Goal: Task Accomplishment & Management: Manage account settings

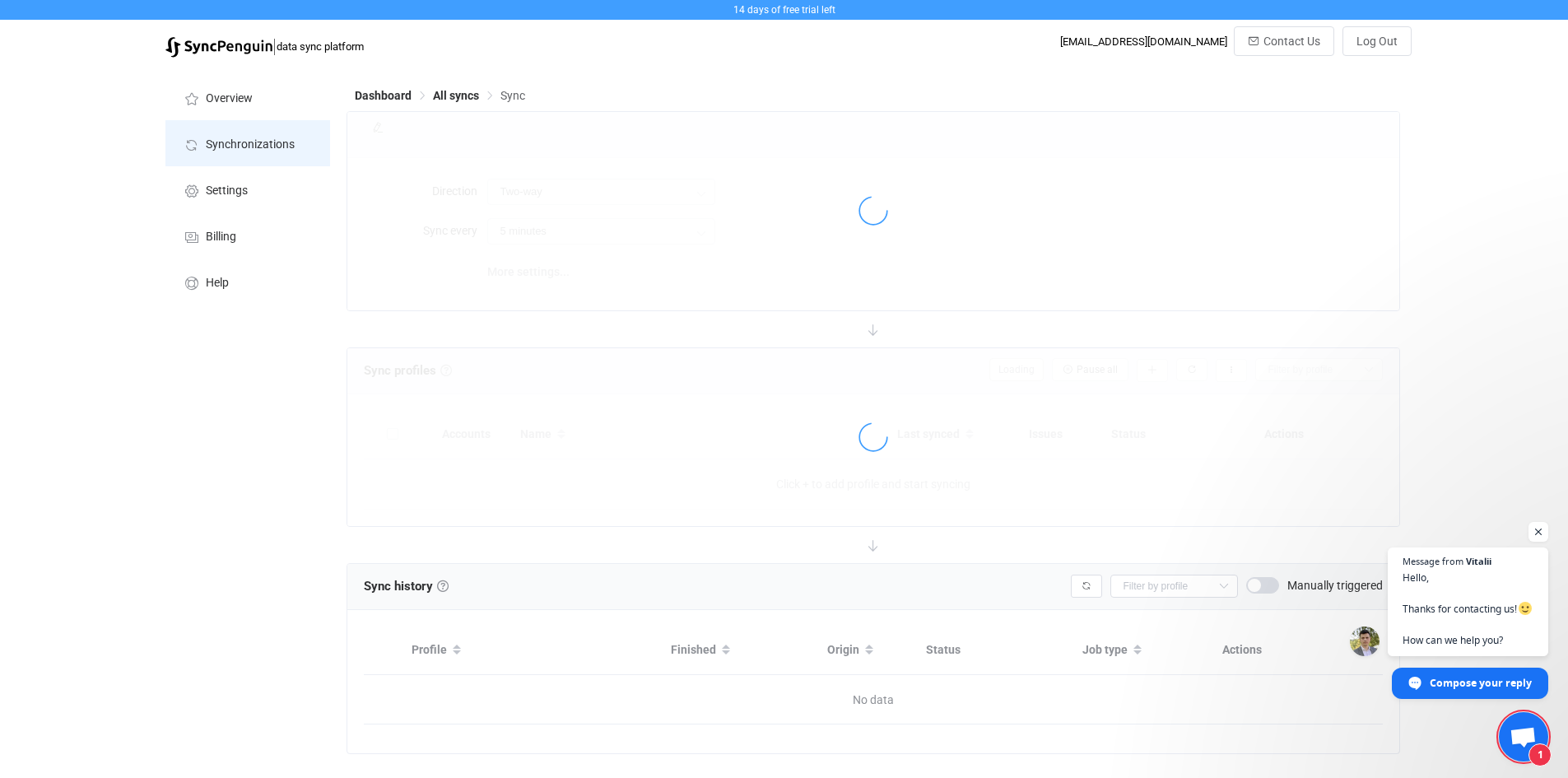
click at [251, 141] on span "Synchronizations" at bounding box center [251, 145] width 89 height 14
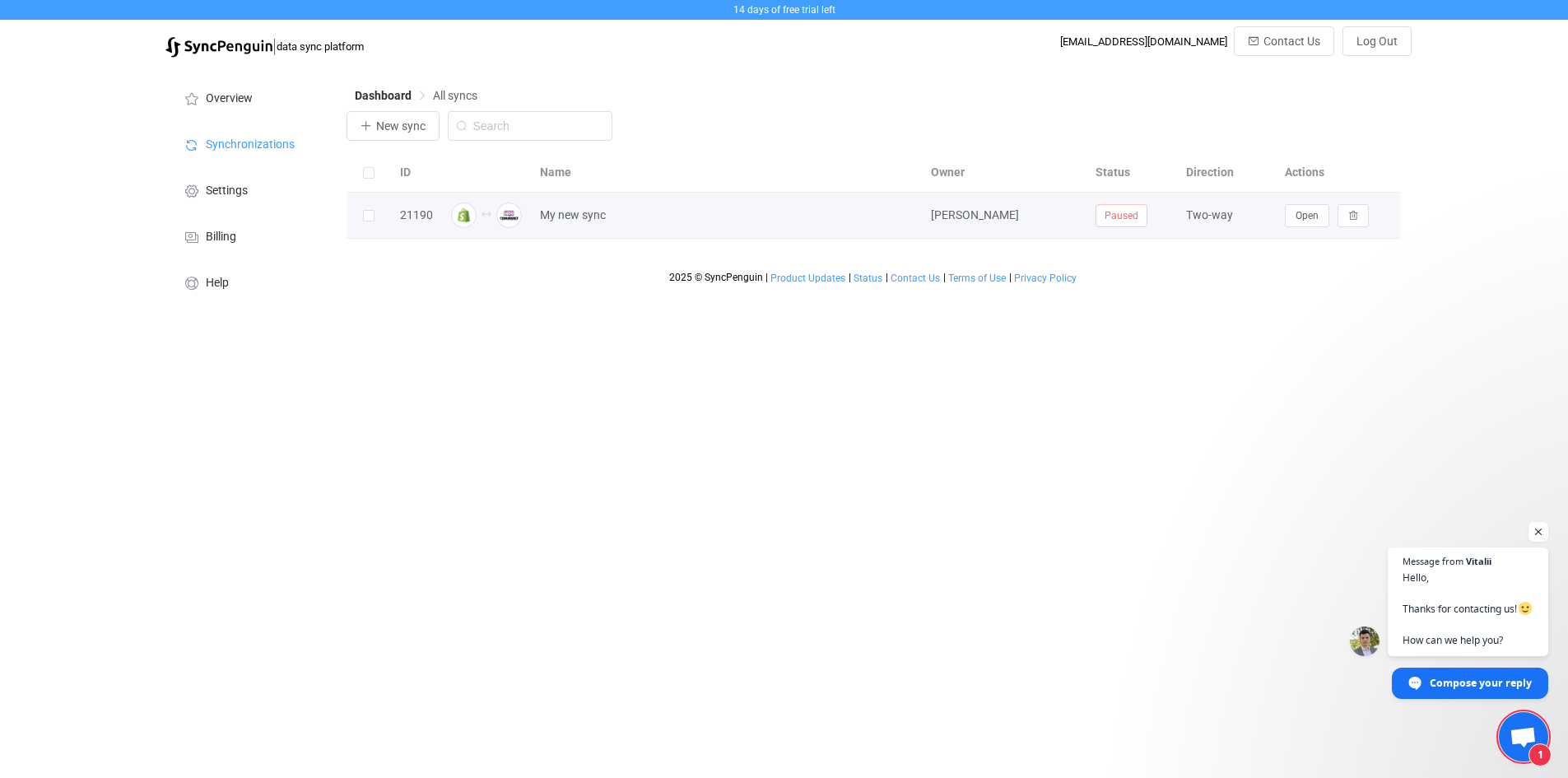
click at [915, 224] on div "My new sync" at bounding box center [727, 216] width 391 height 19
click at [1303, 221] on span "Open" at bounding box center [1307, 216] width 23 height 12
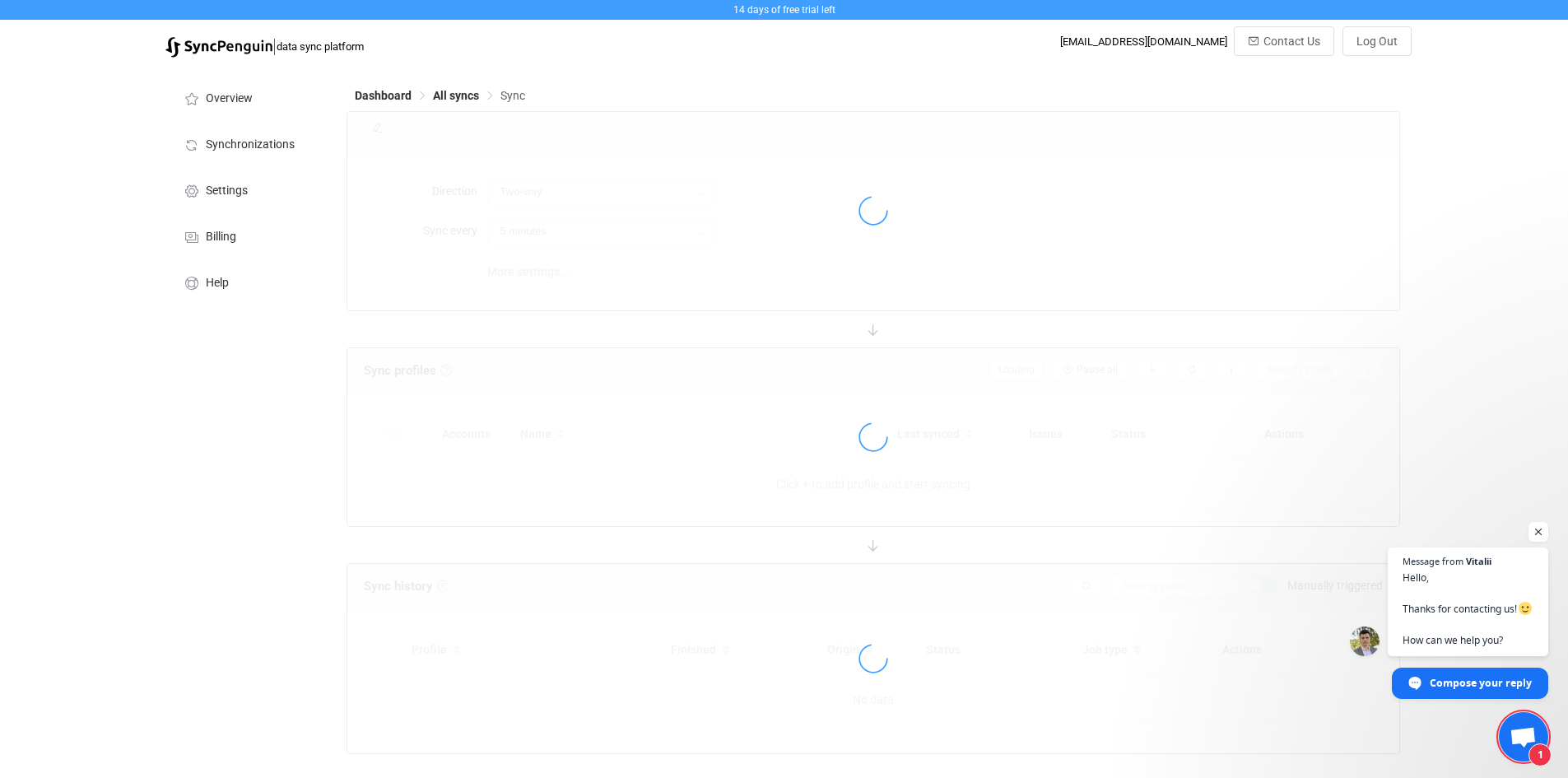
type input "10 minutes"
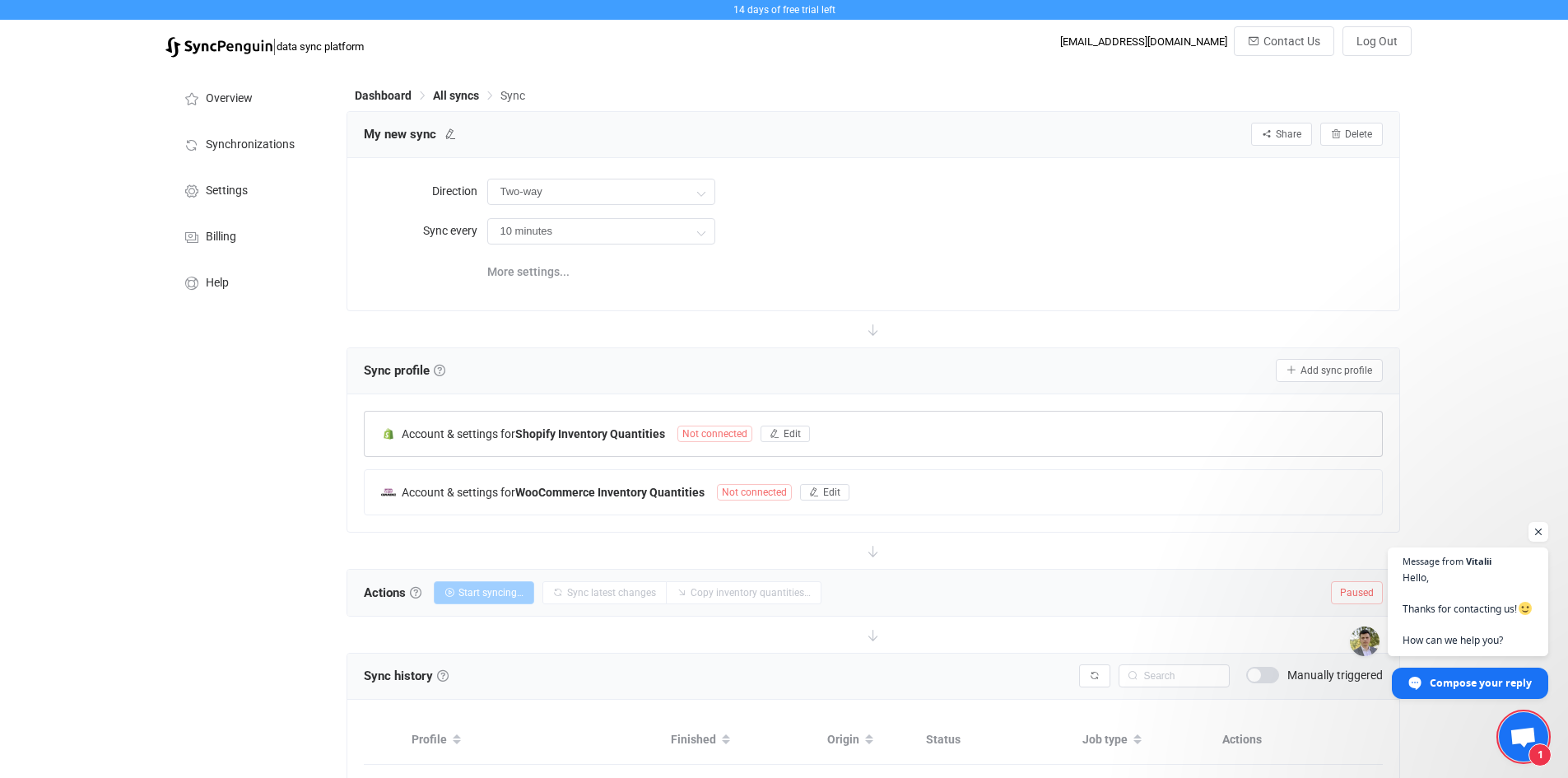
click at [709, 426] on span "Not connected" at bounding box center [714, 434] width 74 height 16
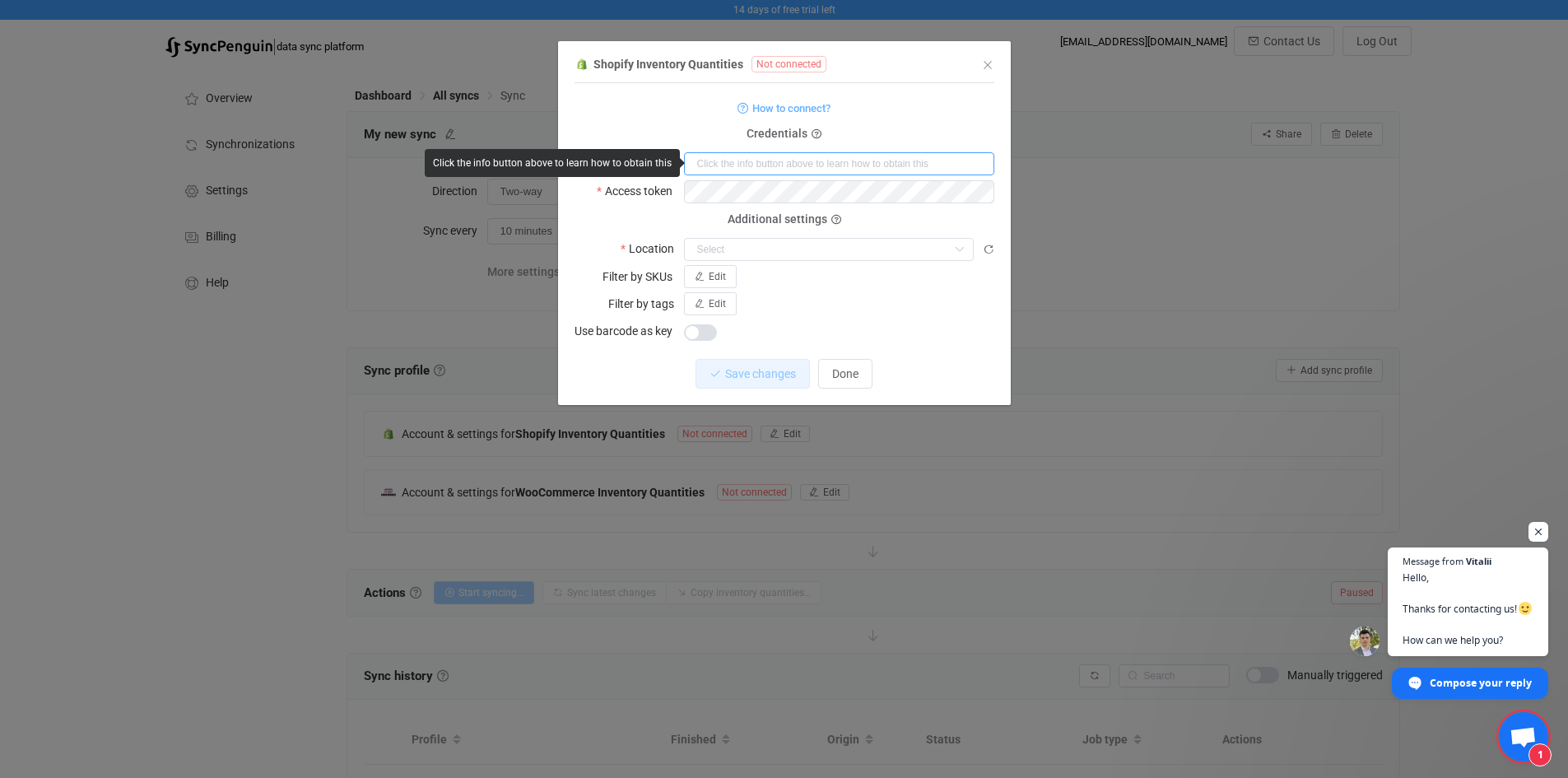
click at [748, 164] on input "dialog" at bounding box center [839, 164] width 311 height 23
click at [673, 126] on form "How to connect? Credentials Shop codename Access token Deprecated API Key Depre…" at bounding box center [784, 220] width 420 height 246
click at [653, 226] on div "Additional settings Location Nothing found or no access" at bounding box center [784, 240] width 420 height 42
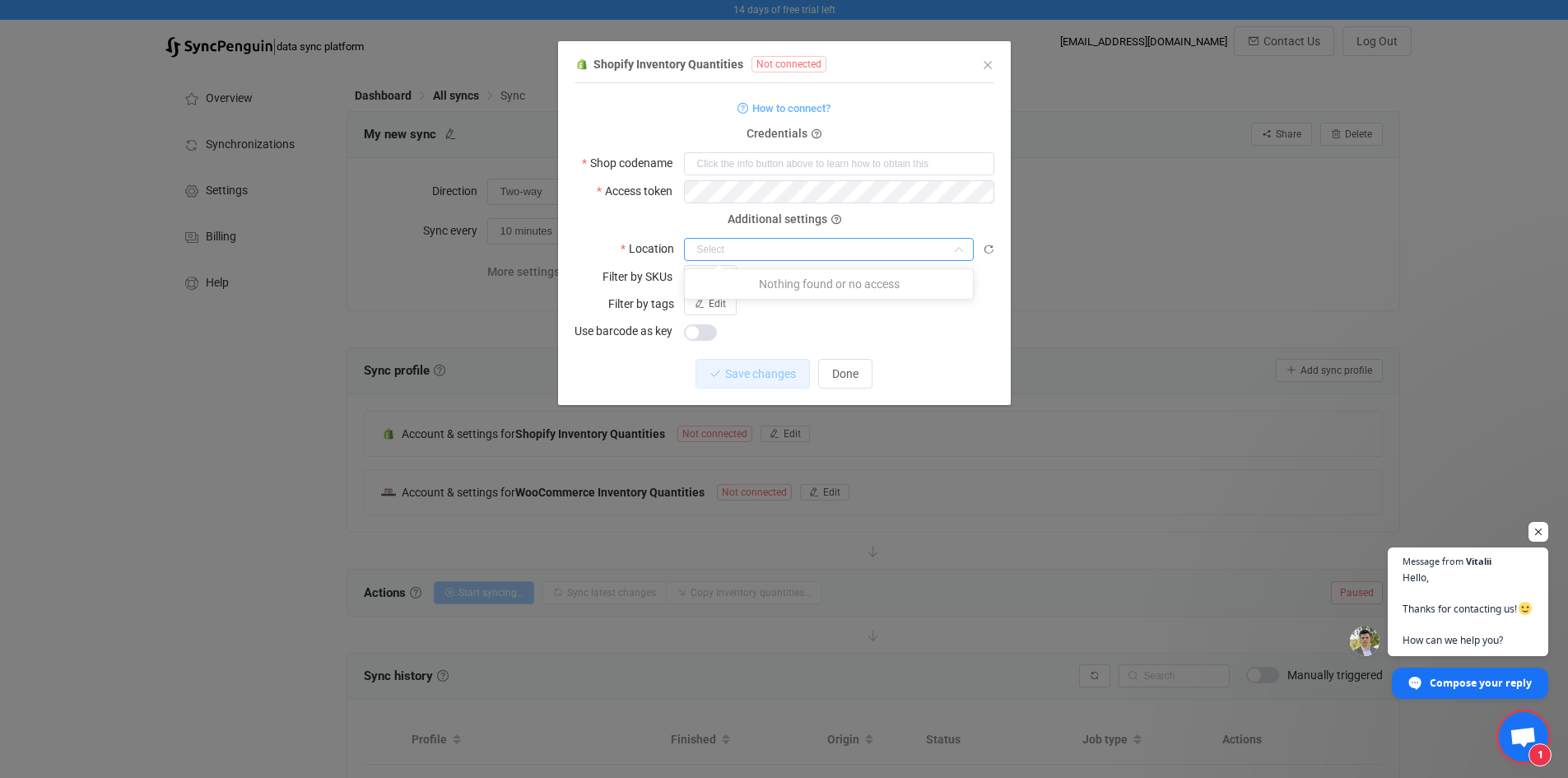
click at [702, 248] on input "dialog" at bounding box center [828, 250] width 289 height 23
click at [852, 324] on div "dialog" at bounding box center [839, 331] width 311 height 23
click at [851, 362] on button "Done" at bounding box center [845, 374] width 54 height 30
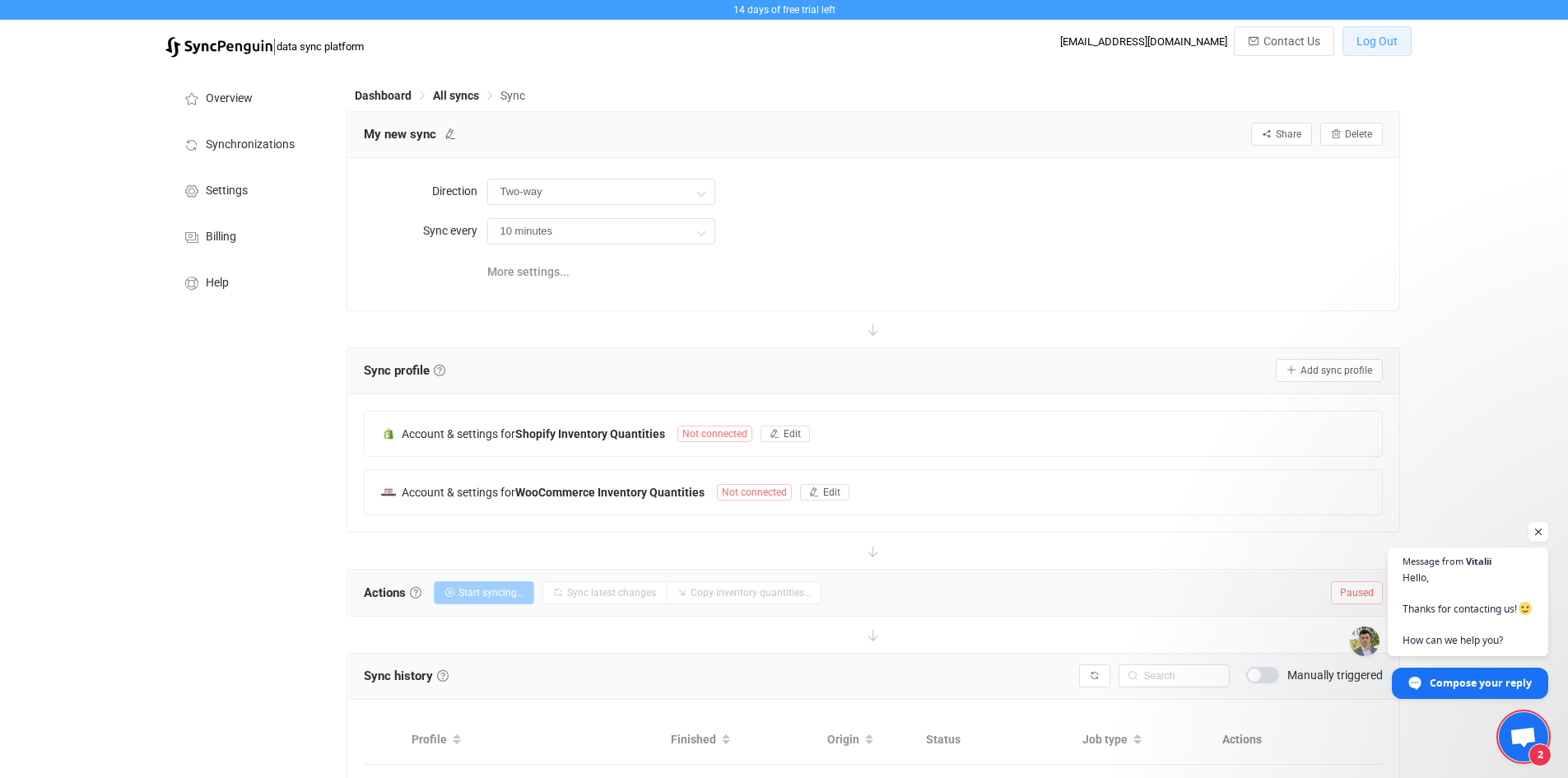
click at [1404, 36] on button "Log Out" at bounding box center [1376, 41] width 69 height 30
